Goal: Information Seeking & Learning: Learn about a topic

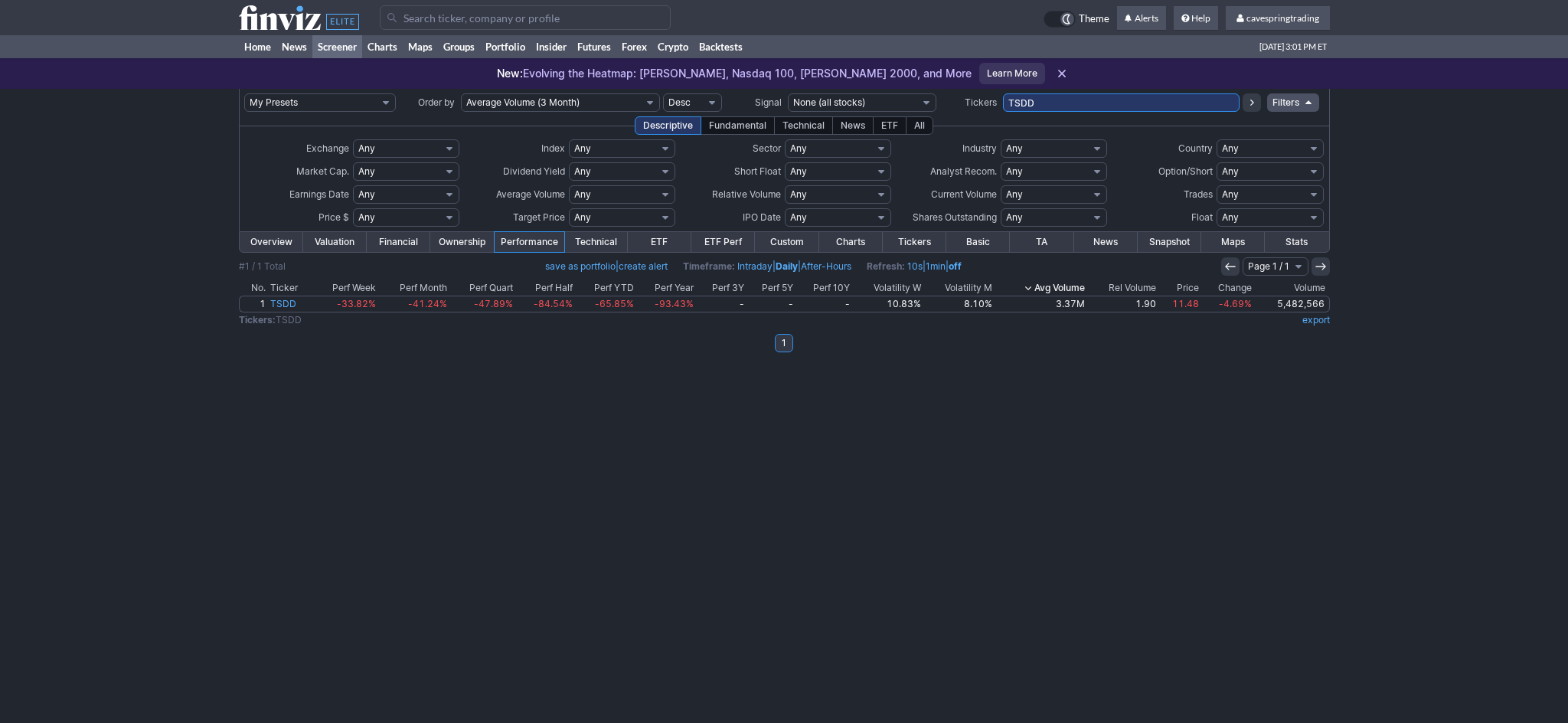
click at [1003, 102] on input "TSDD" at bounding box center [1121, 102] width 237 height 18
drag, startPoint x: 740, startPoint y: 97, endPoint x: 660, endPoint y: 92, distance: 80.2
click at [1003, 93] on input "TSDD" at bounding box center [1121, 102] width 237 height 18
type input "xp,hln"
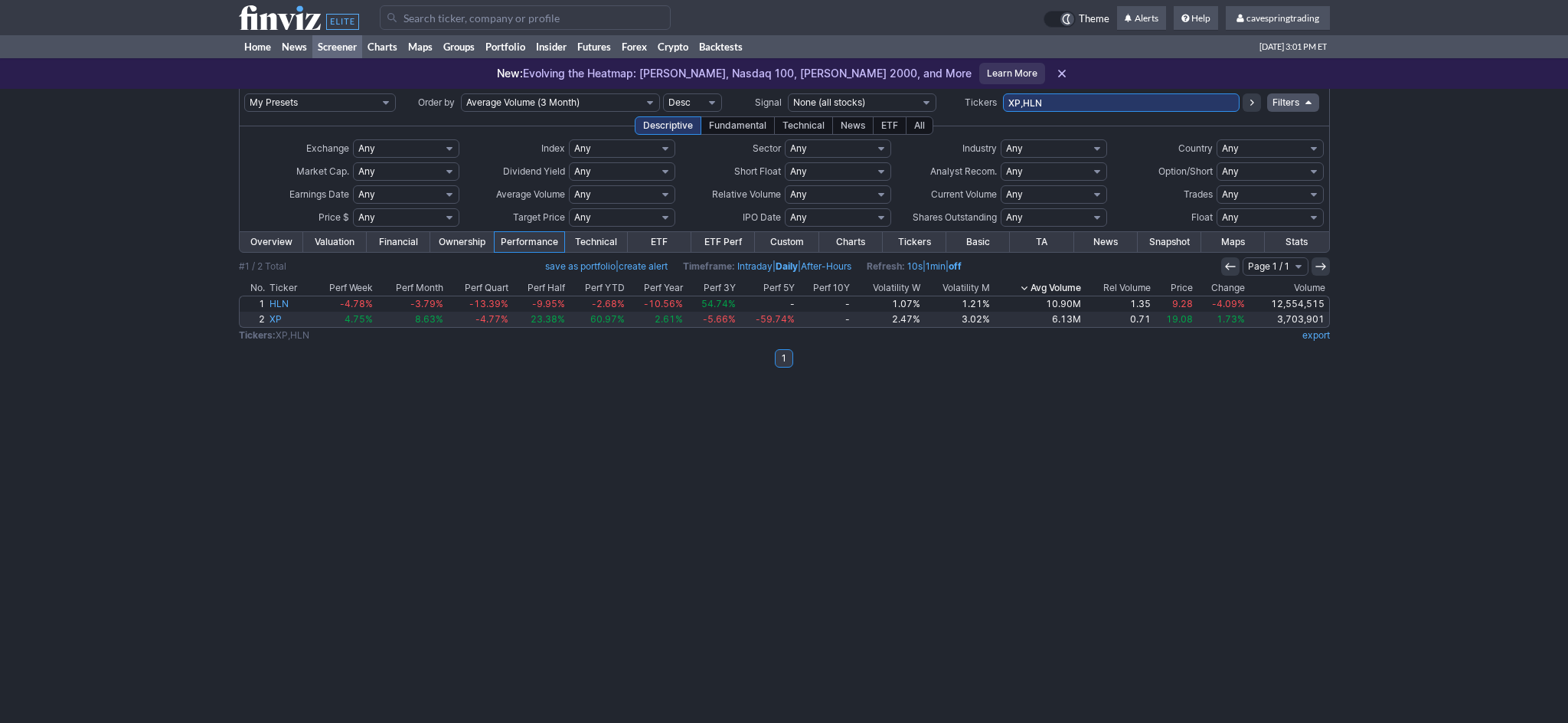
click at [277, 240] on link "Overview" at bounding box center [271, 241] width 63 height 20
